Goal: Browse casually: Explore the website without a specific task or goal

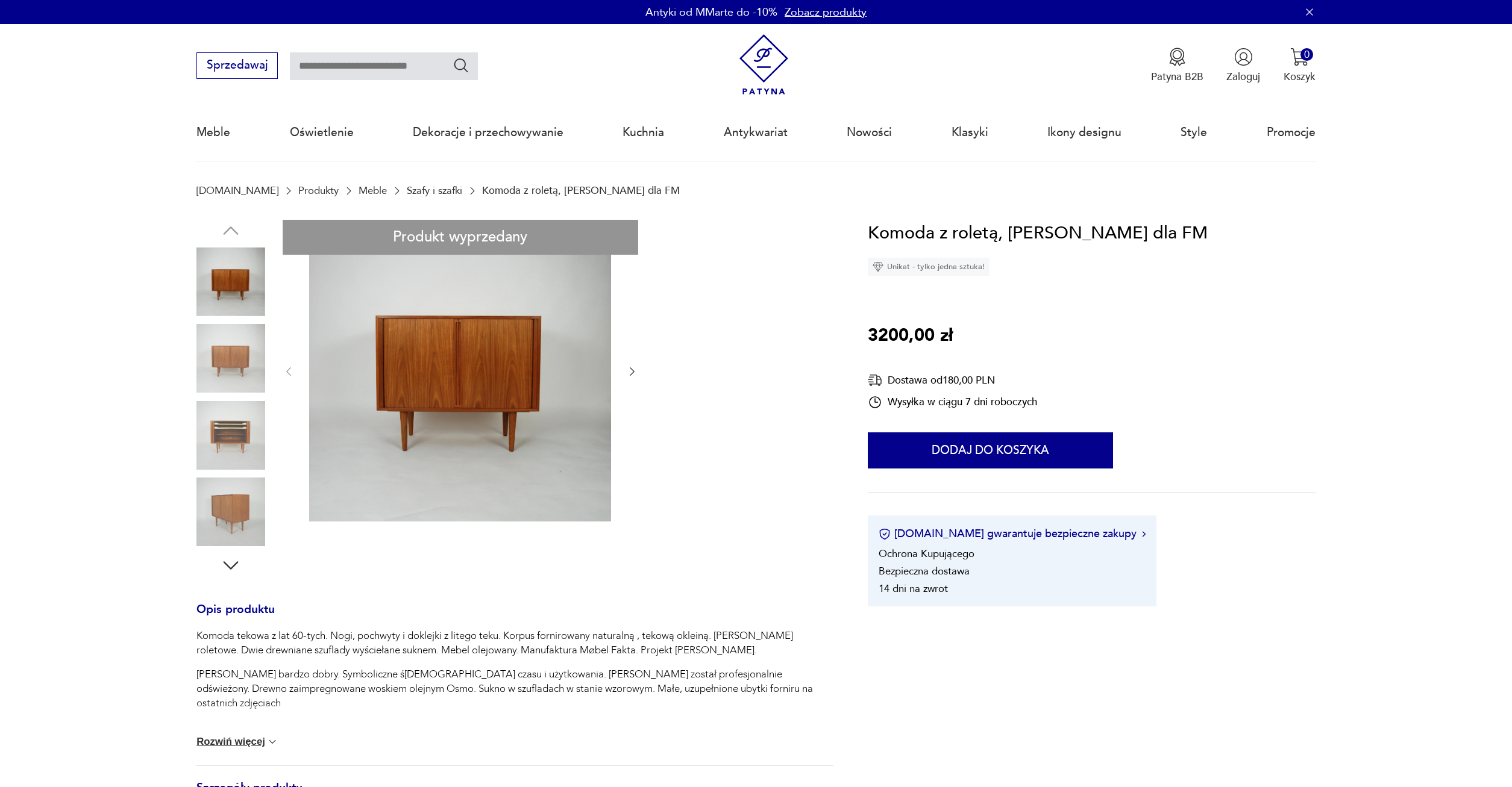
click at [242, 511] on img at bounding box center [231, 511] width 68 height 68
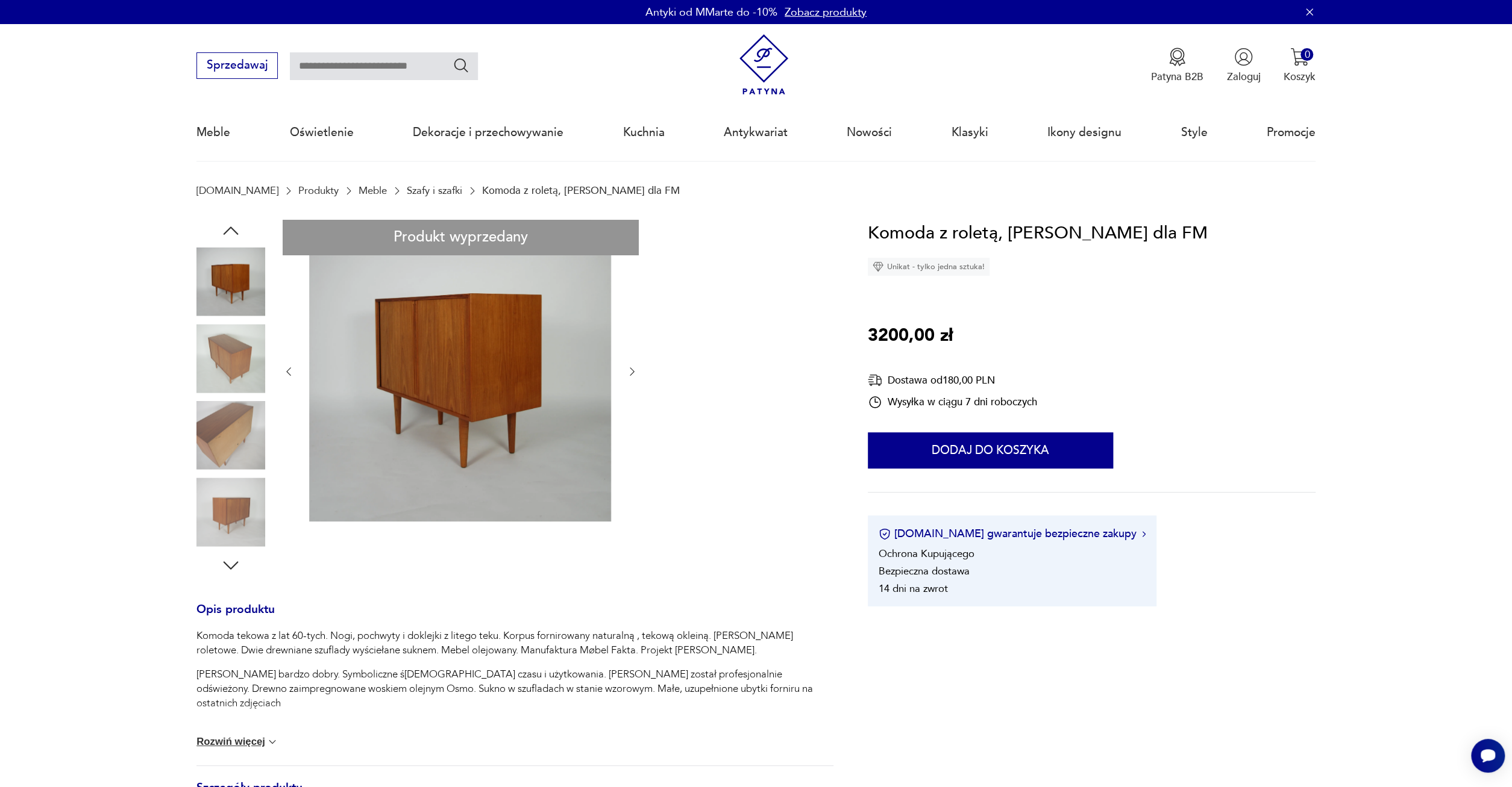
click at [235, 272] on img at bounding box center [231, 282] width 68 height 68
click at [461, 351] on img at bounding box center [460, 371] width 302 height 302
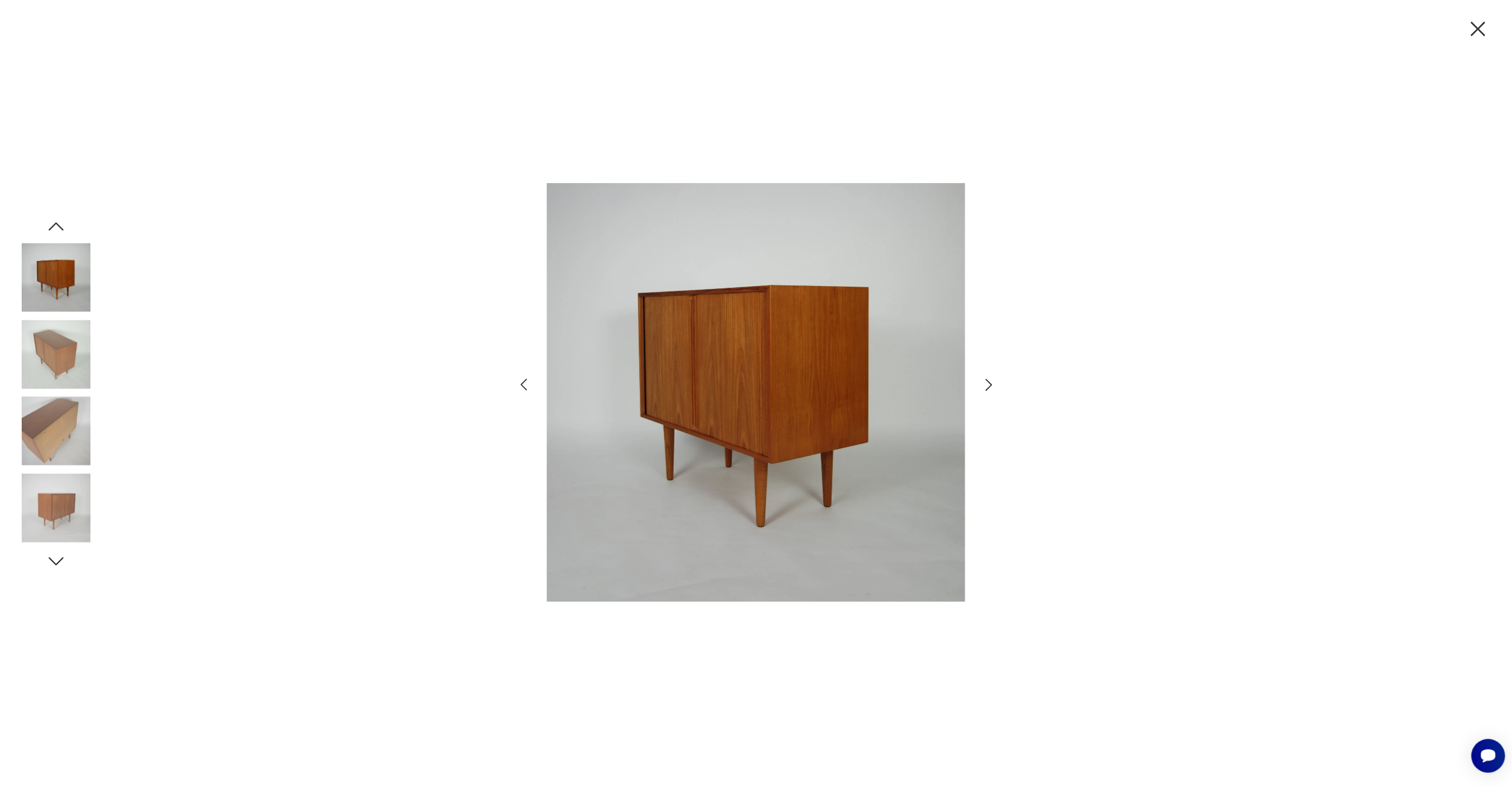
click at [57, 560] on icon "button" at bounding box center [56, 561] width 22 height 22
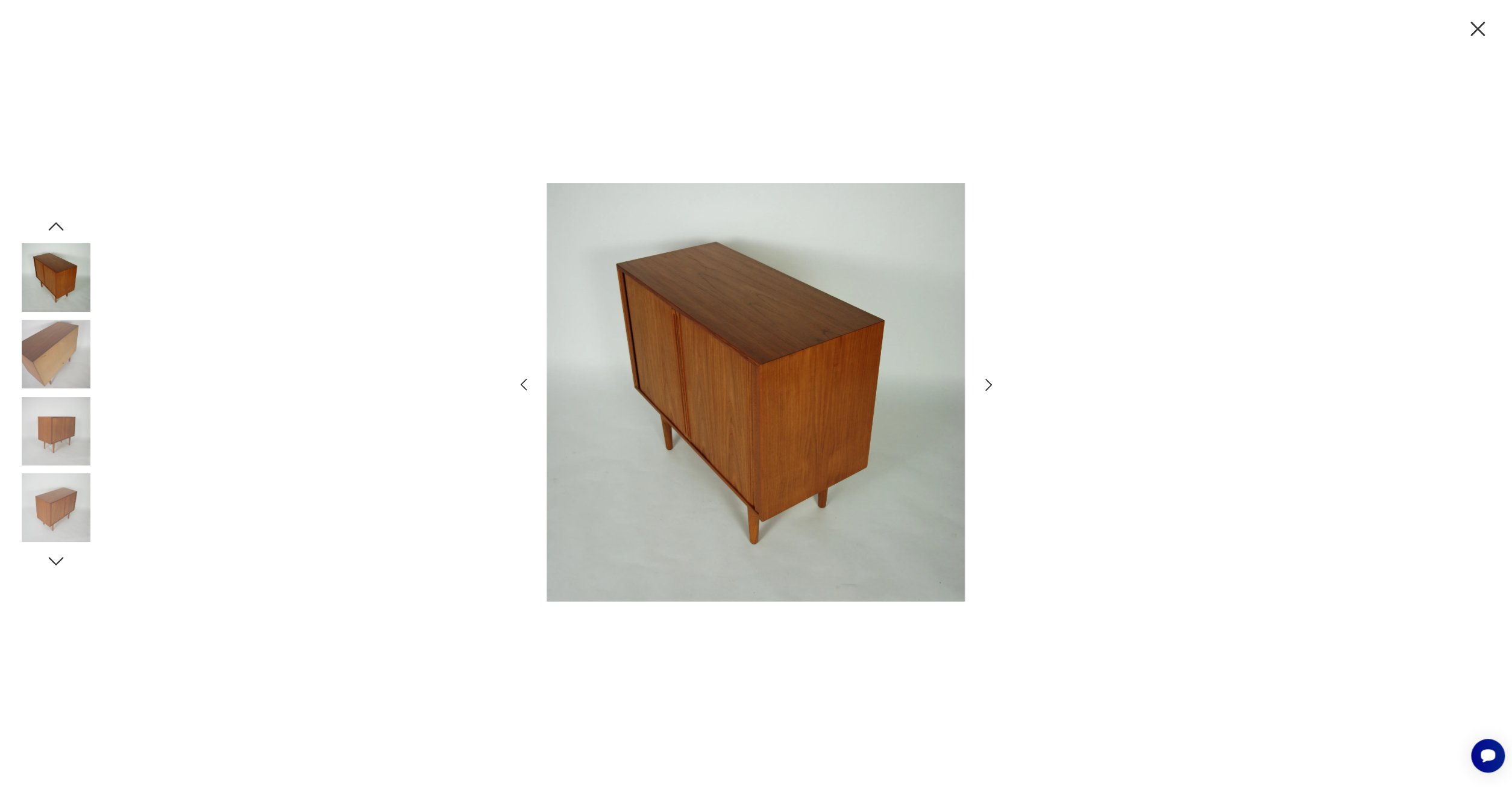
click at [57, 560] on icon "button" at bounding box center [56, 561] width 22 height 22
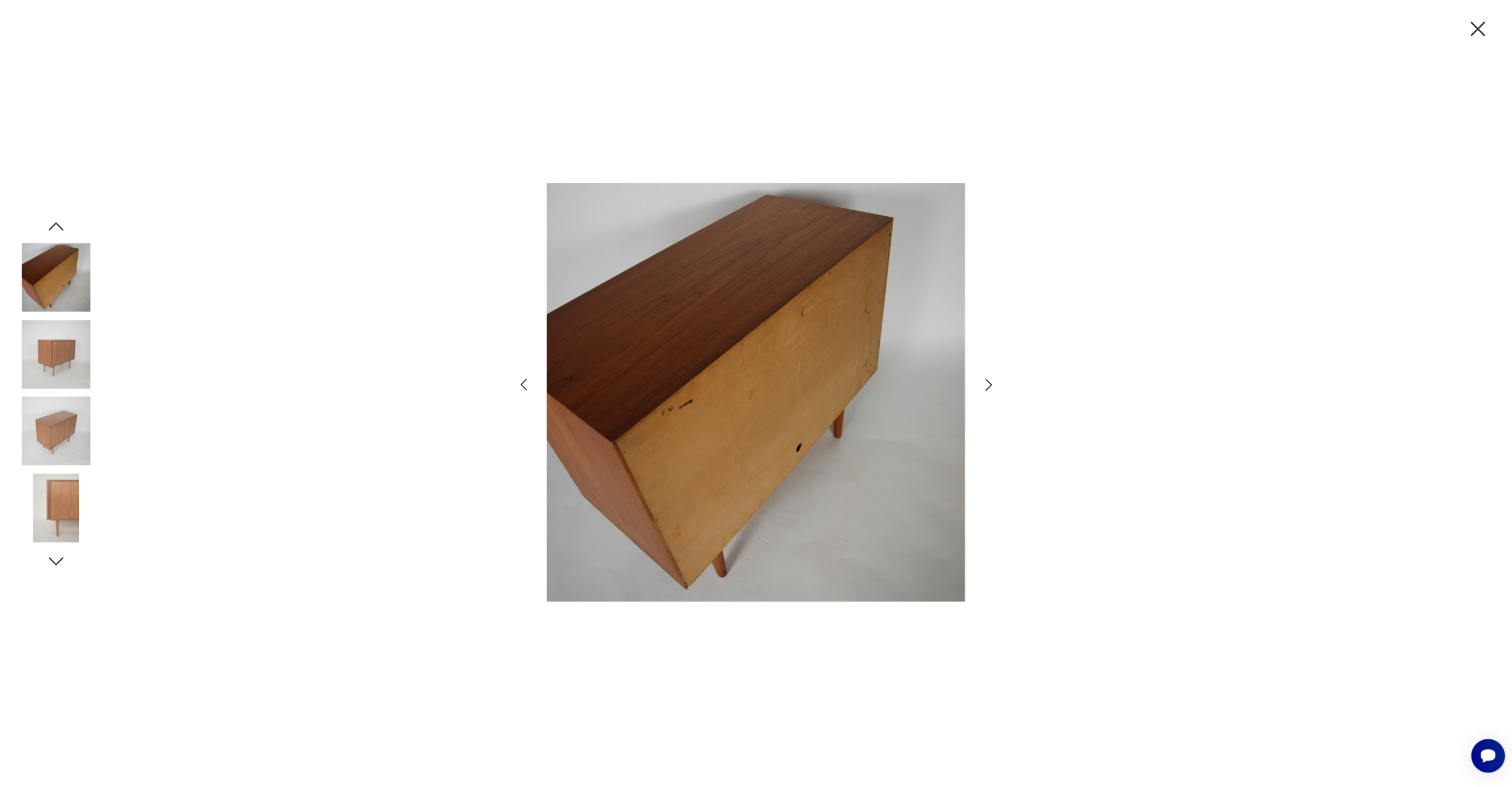
click at [57, 560] on icon "button" at bounding box center [56, 561] width 22 height 22
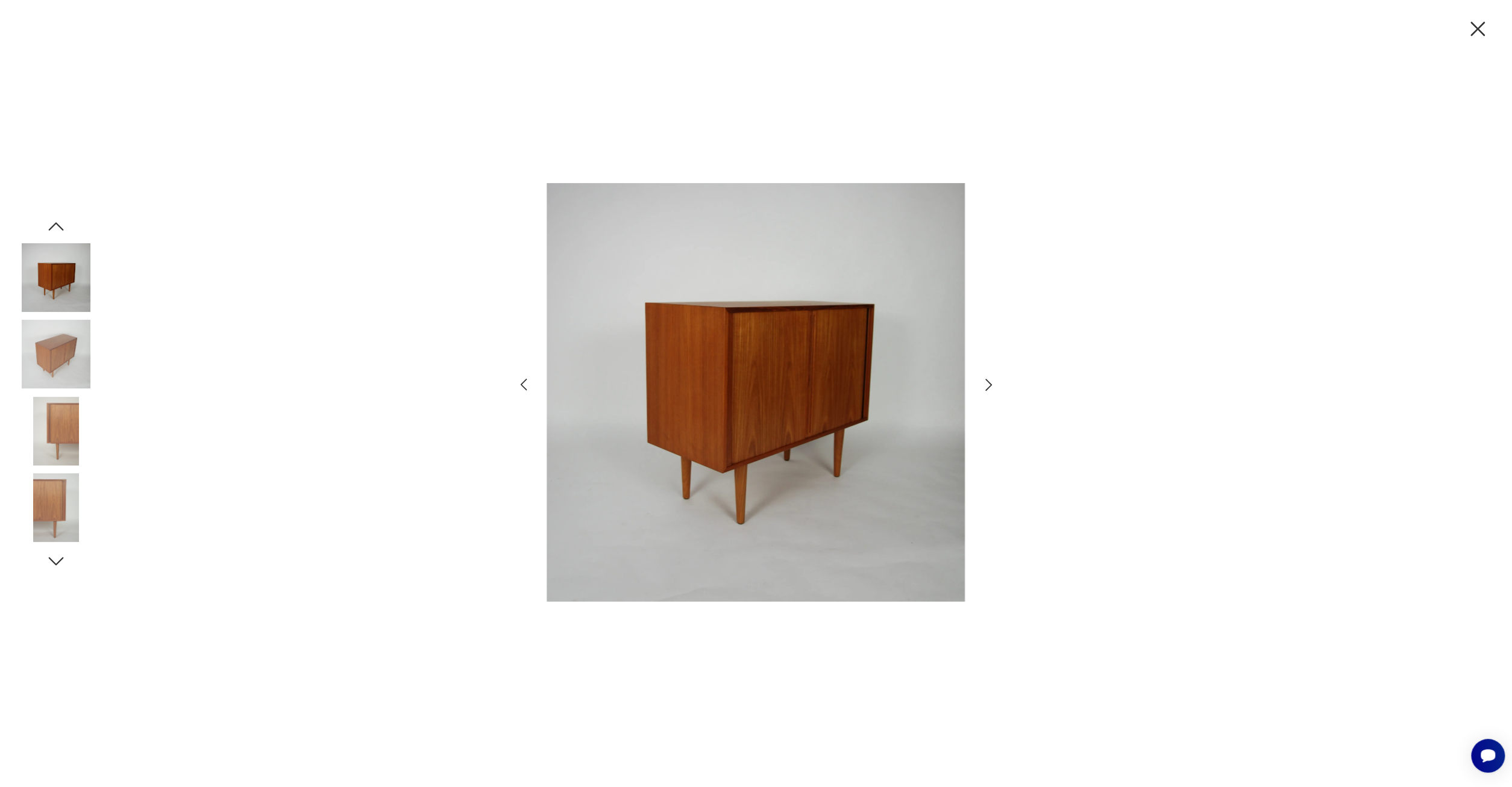
click at [57, 560] on icon "button" at bounding box center [56, 561] width 22 height 22
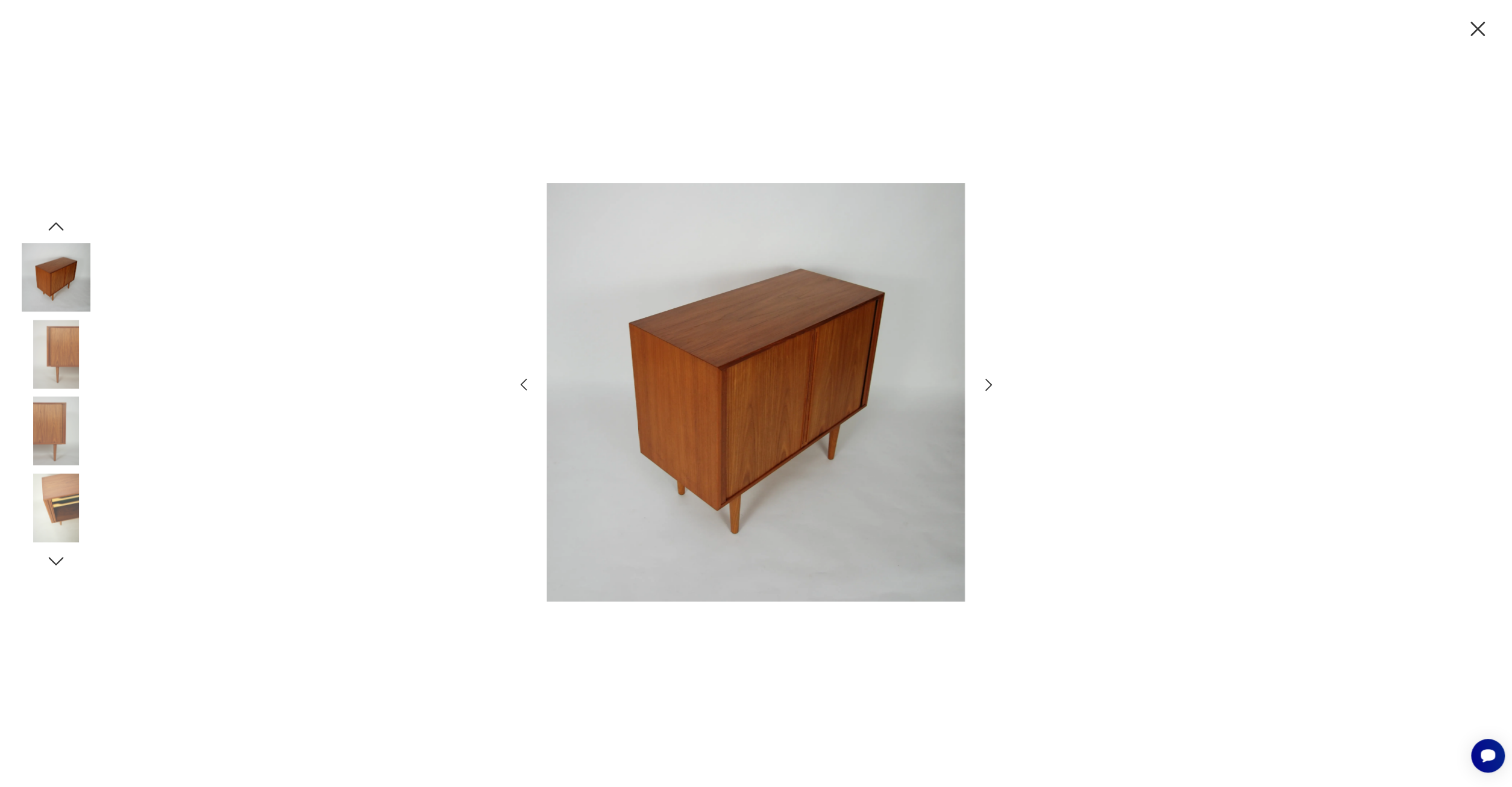
click at [57, 560] on icon "button" at bounding box center [56, 561] width 22 height 22
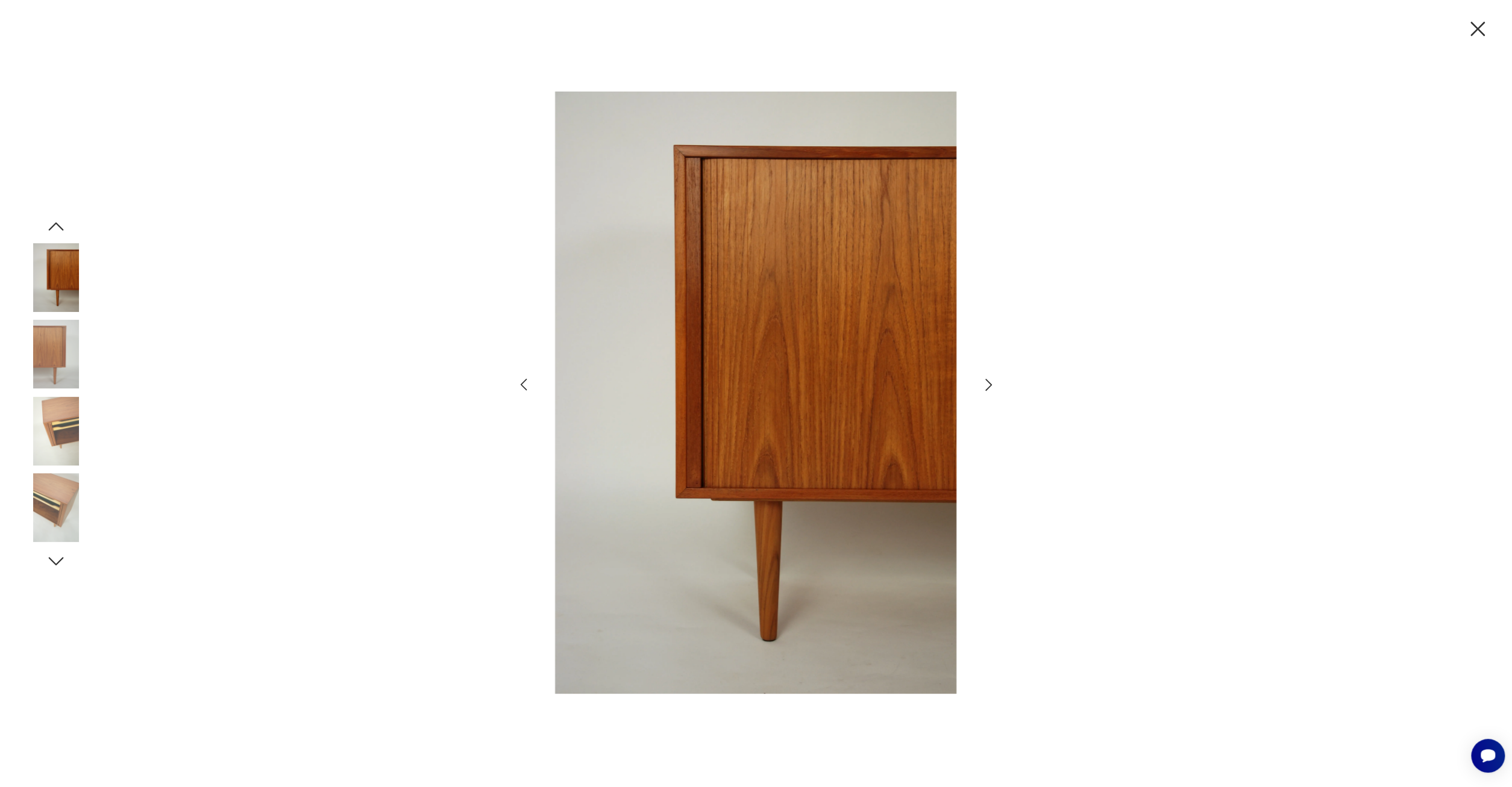
click at [57, 560] on icon "button" at bounding box center [56, 561] width 22 height 22
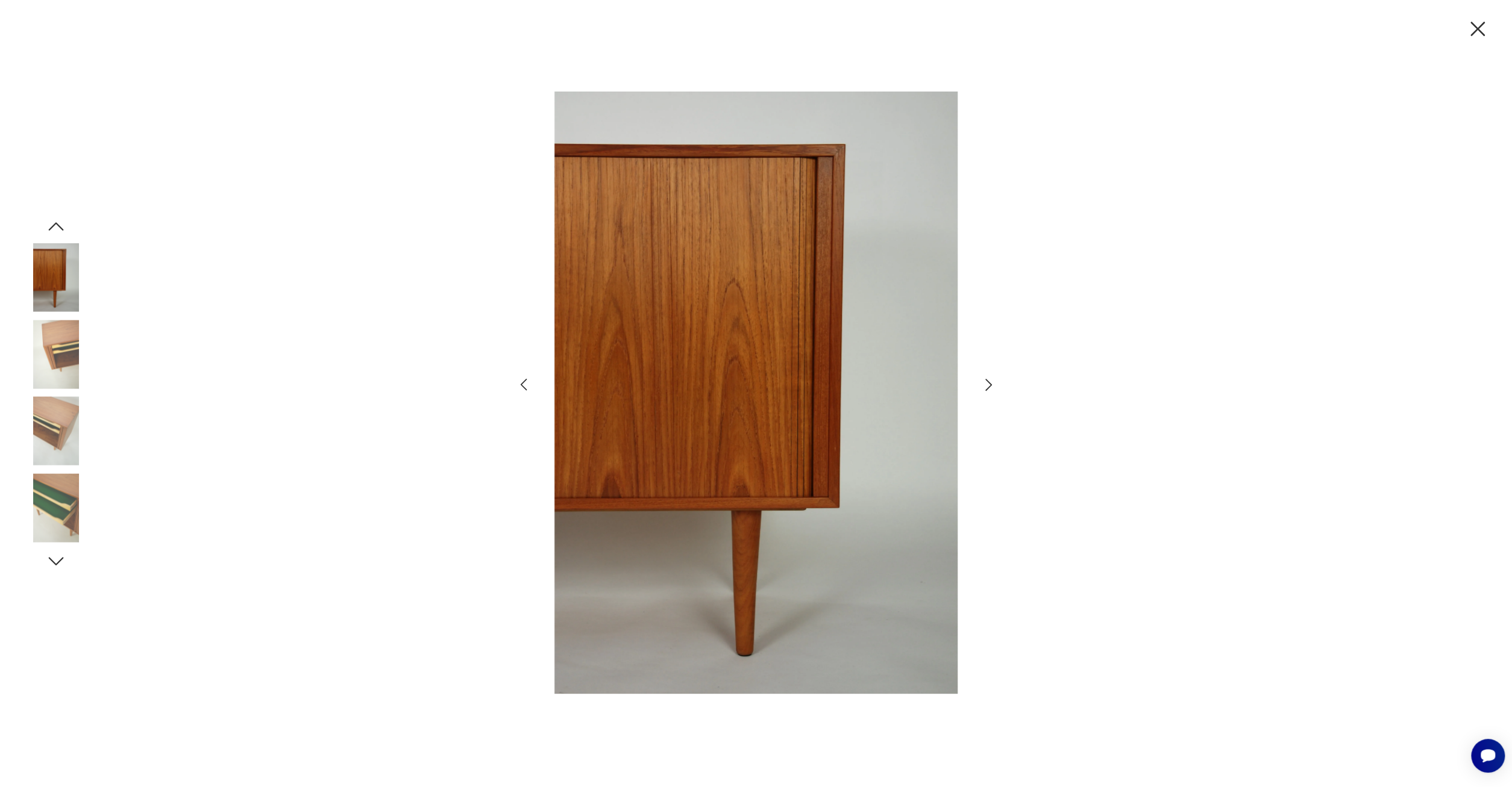
click at [57, 560] on icon "button" at bounding box center [56, 561] width 22 height 22
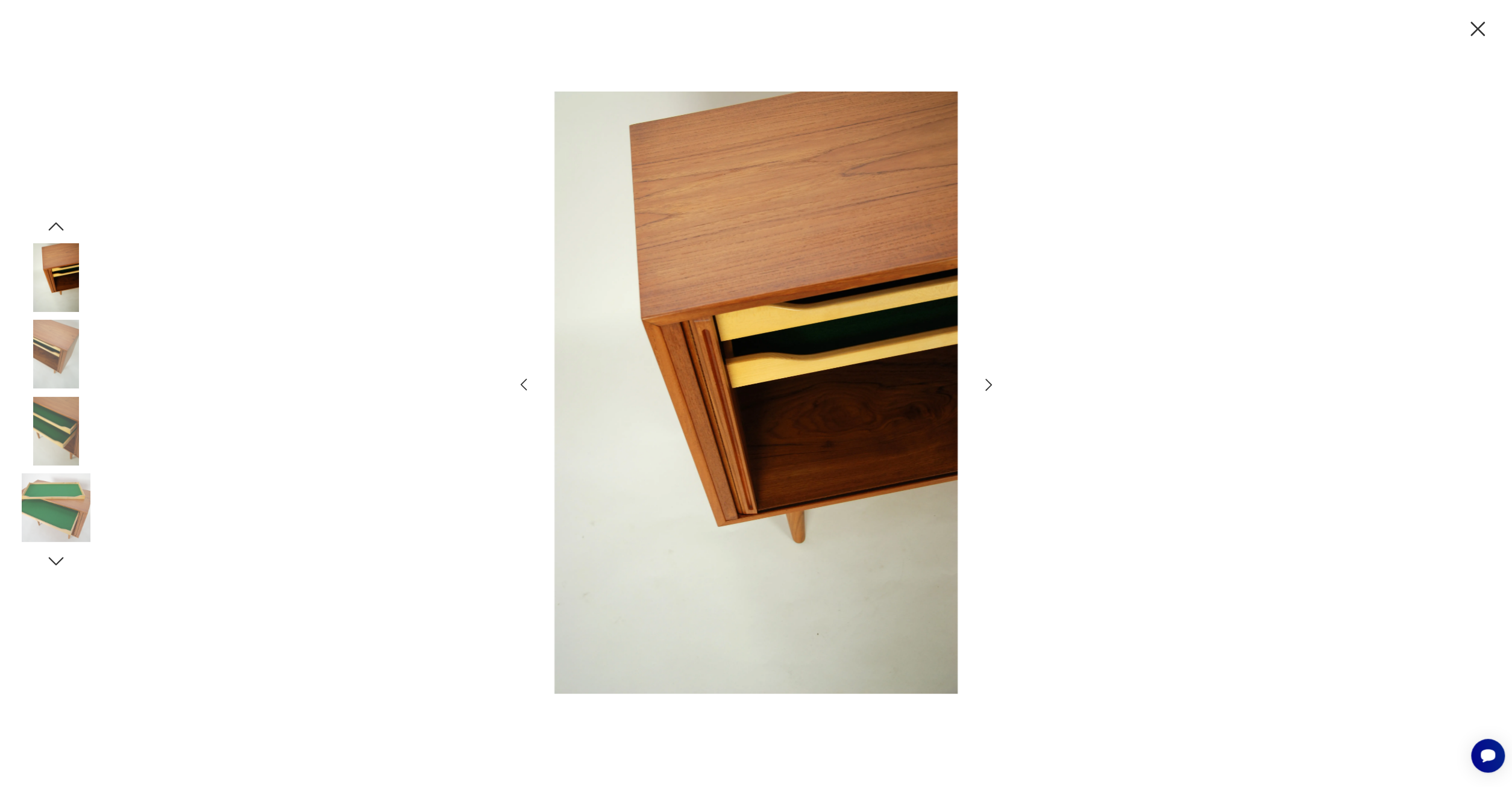
click at [53, 351] on img at bounding box center [56, 354] width 68 height 68
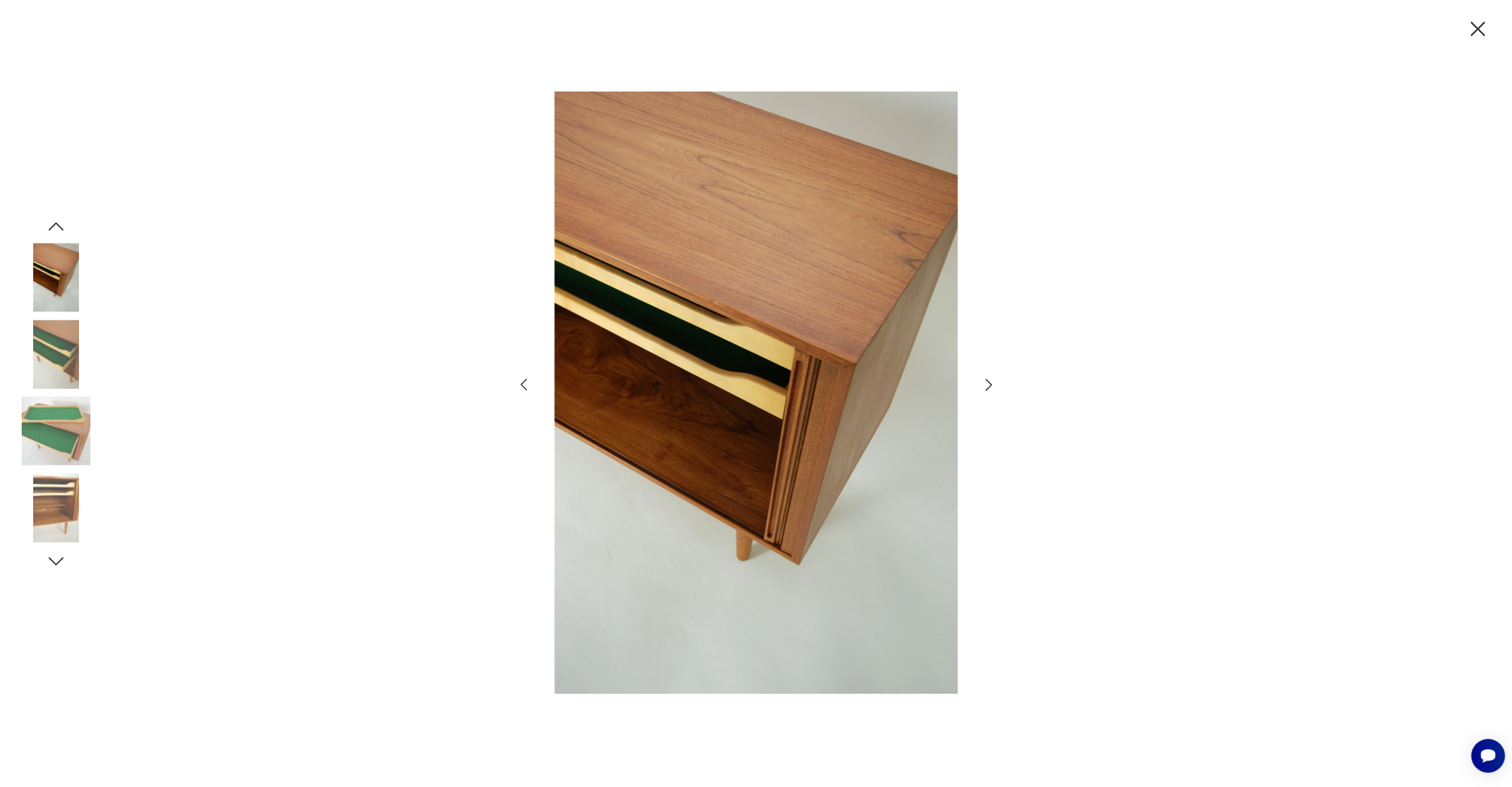
click at [57, 509] on img at bounding box center [56, 507] width 68 height 68
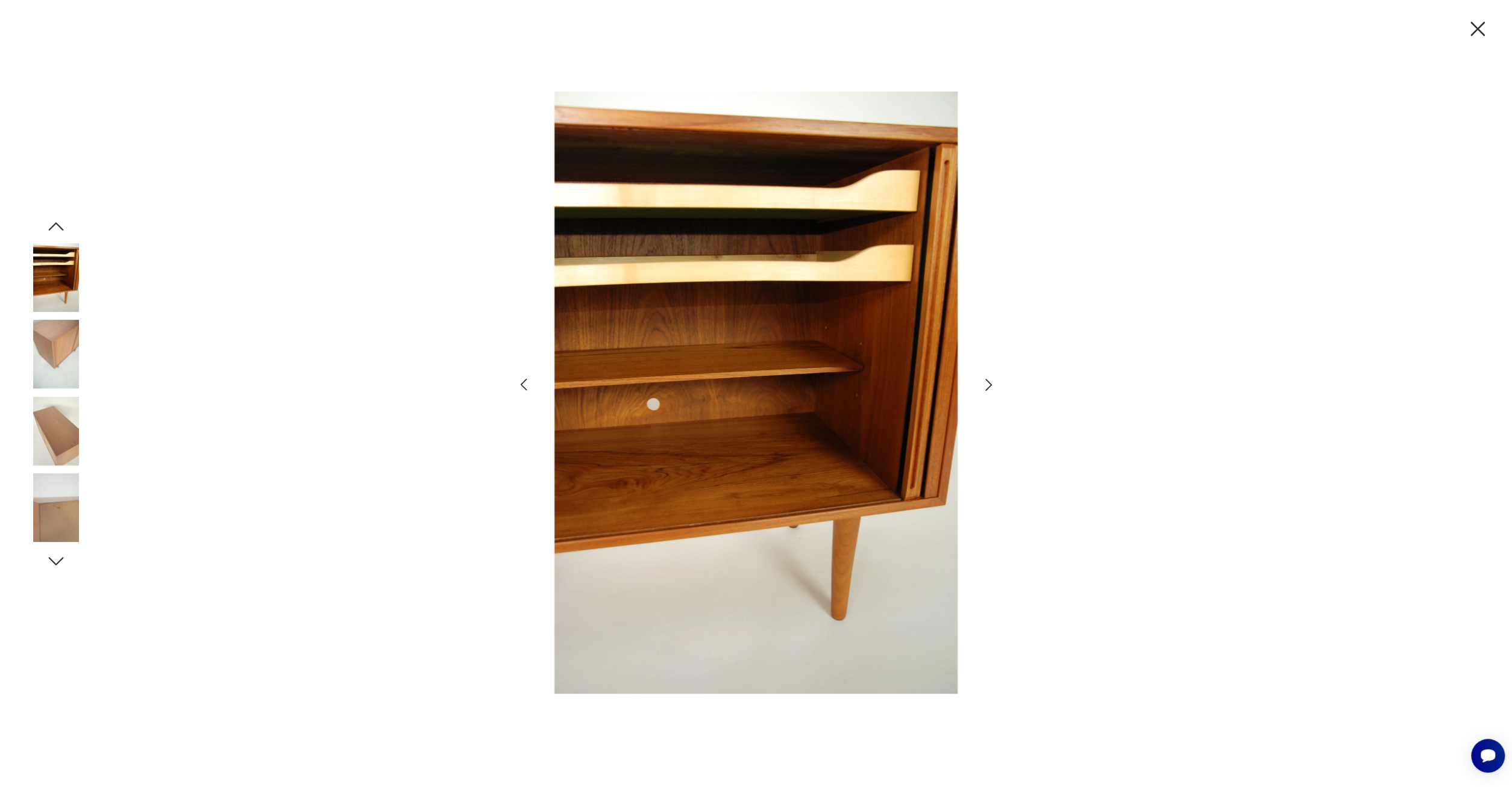
click at [72, 530] on img at bounding box center [56, 507] width 68 height 68
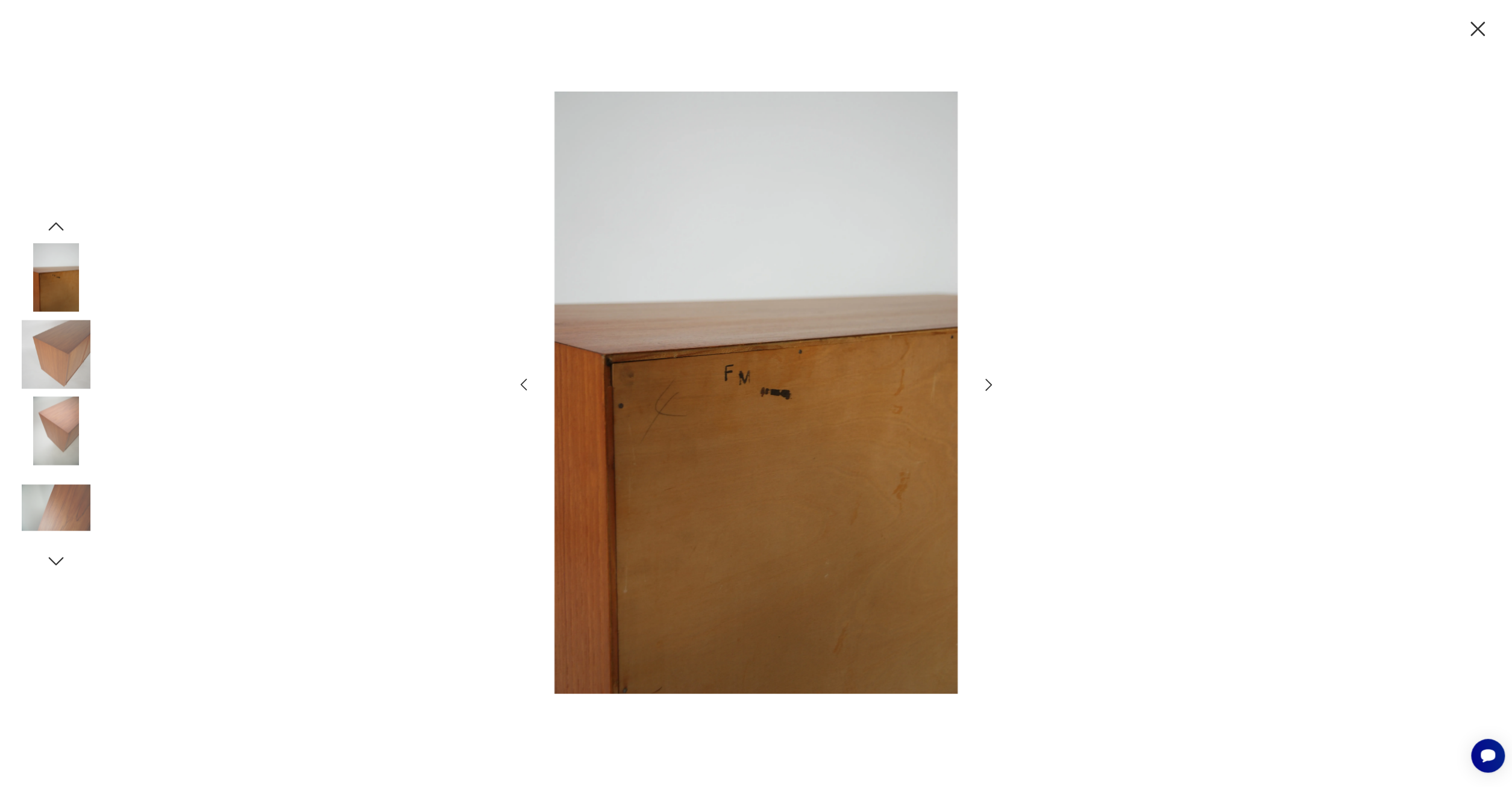
click at [78, 513] on img at bounding box center [56, 507] width 68 height 68
